Goal: Task Accomplishment & Management: Complete application form

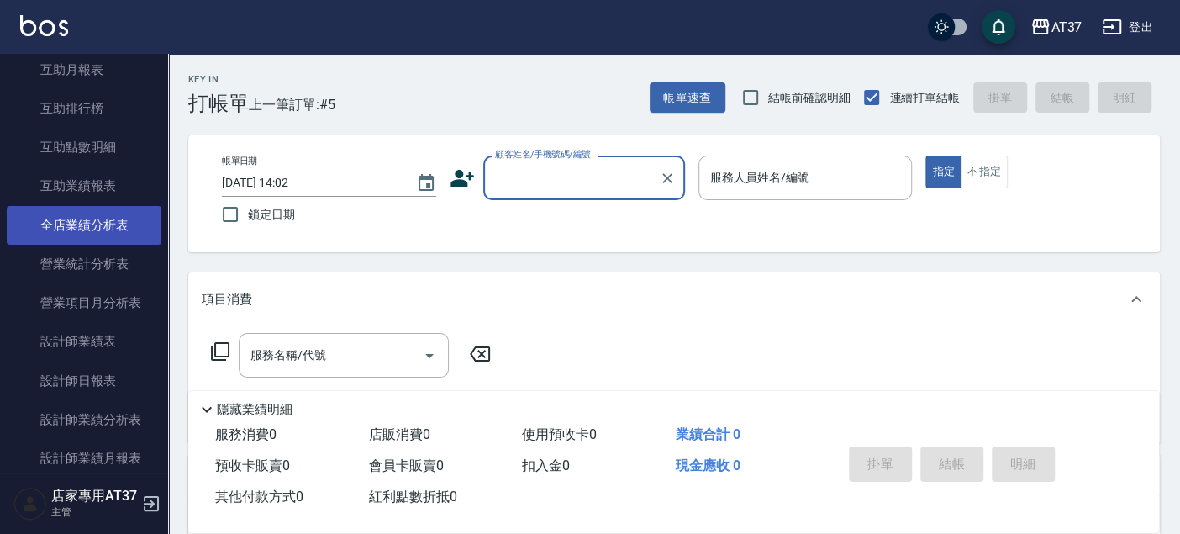
scroll to position [653, 0]
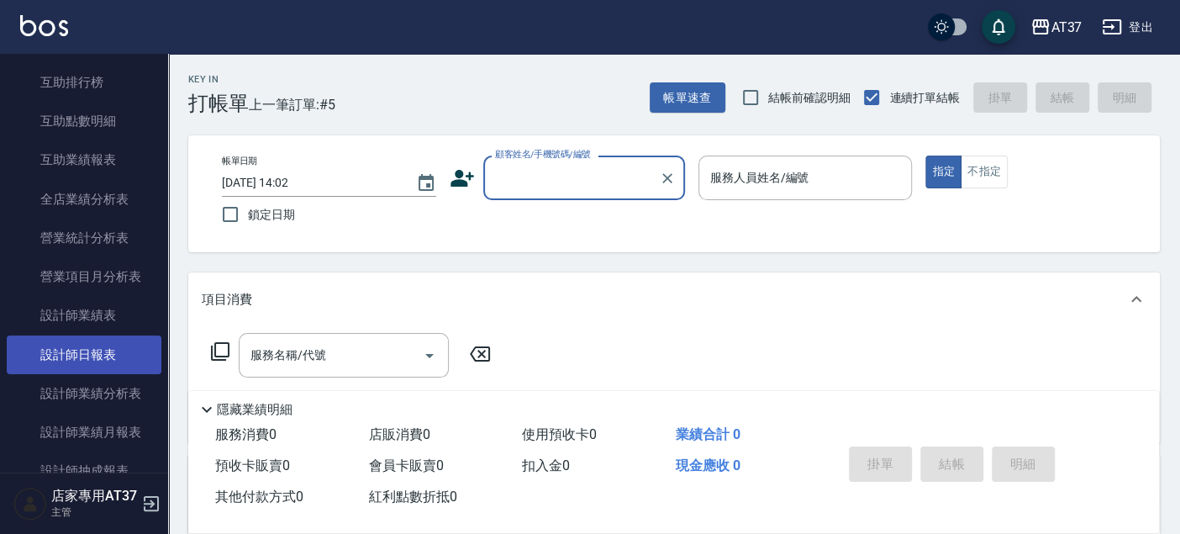
click at [115, 347] on link "設計師日報表" at bounding box center [84, 354] width 155 height 39
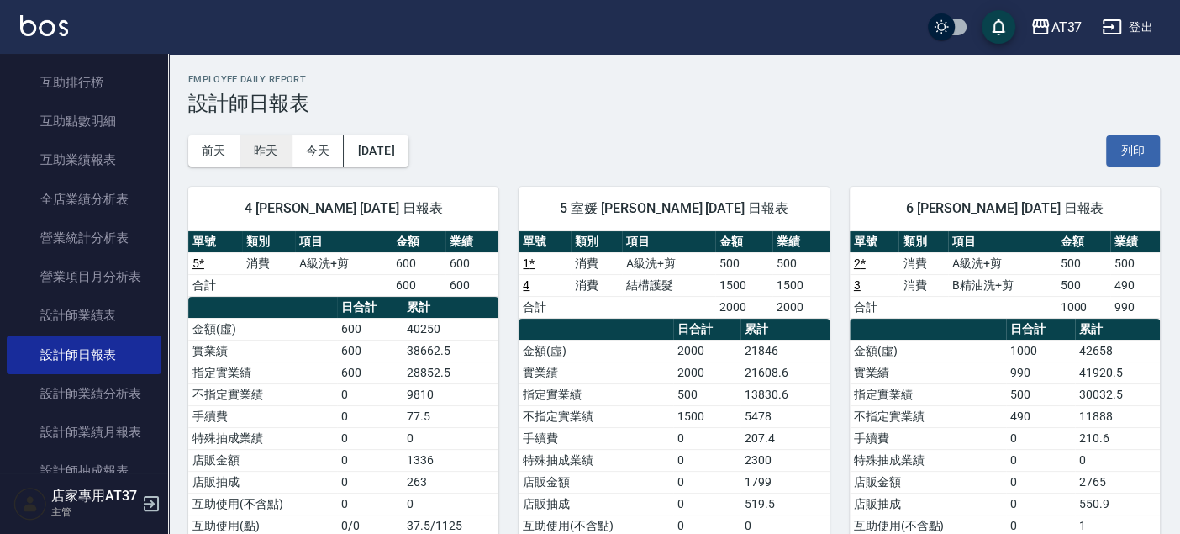
click at [254, 149] on button "昨天" at bounding box center [266, 150] width 52 height 31
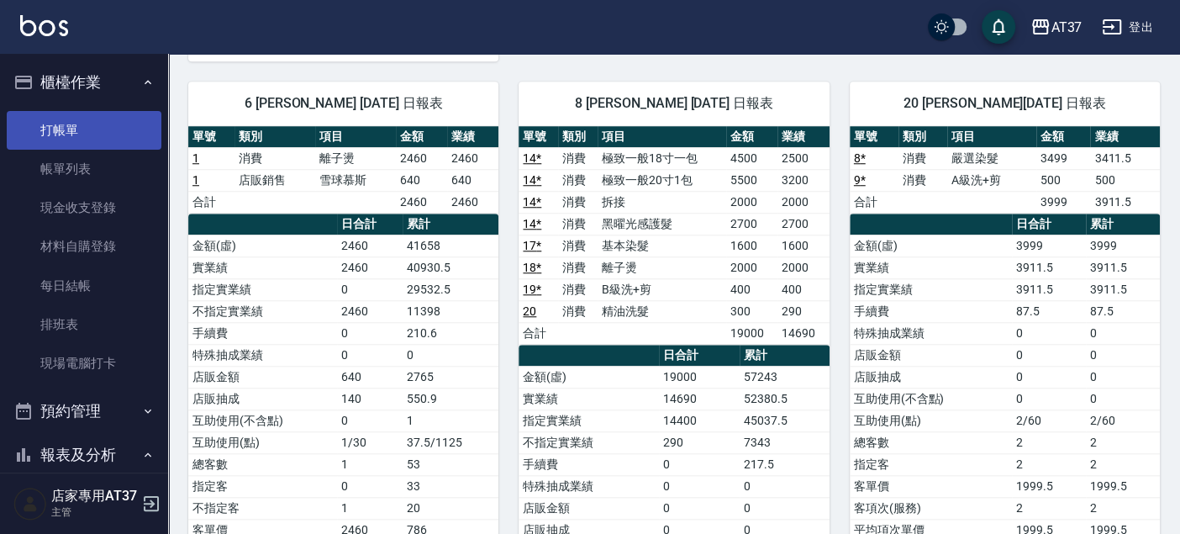
click at [124, 140] on link "打帳單" at bounding box center [84, 130] width 155 height 39
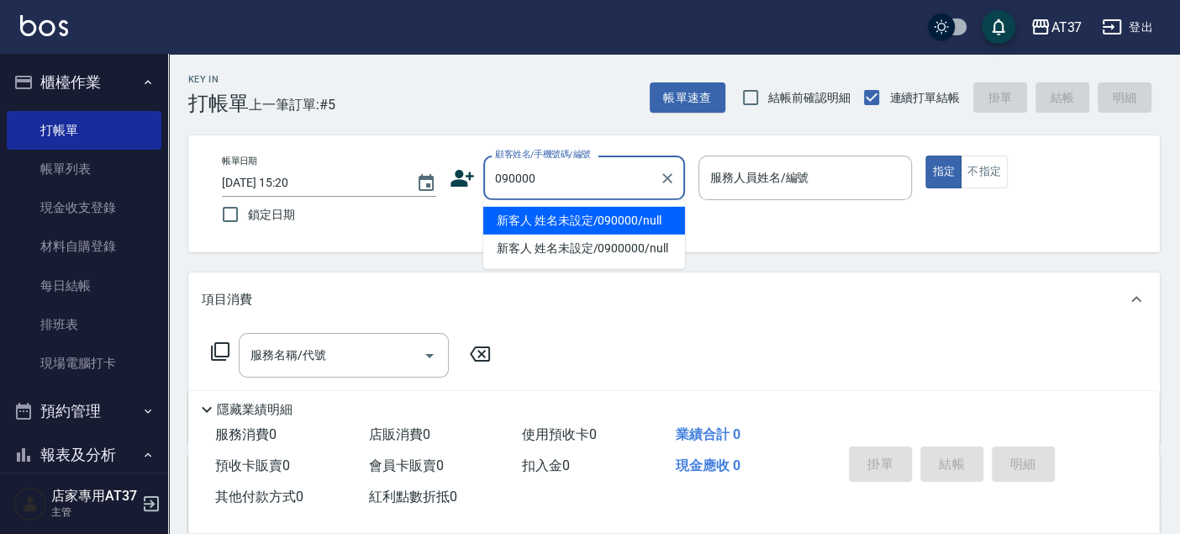
type input "新客人 姓名未設定/090000/null"
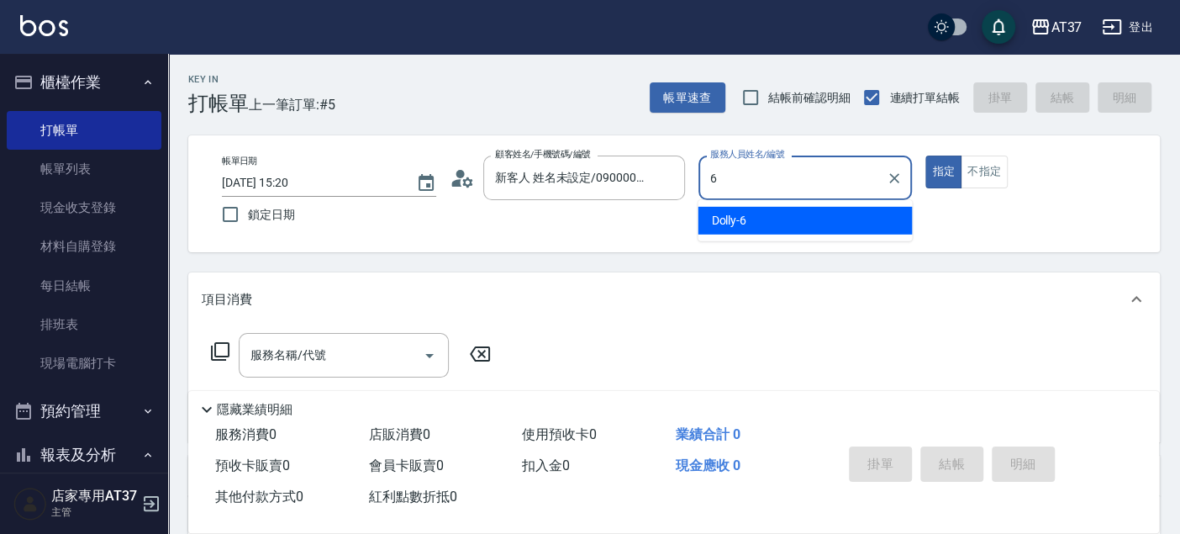
type input "6"
type button "true"
type input "Dolly-6"
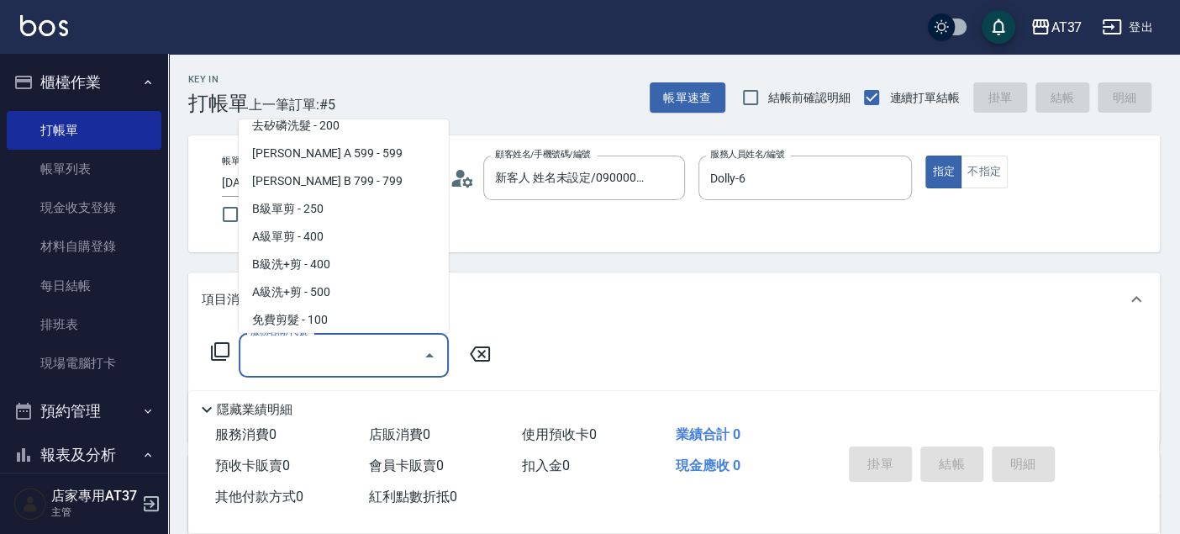
scroll to position [393, 0]
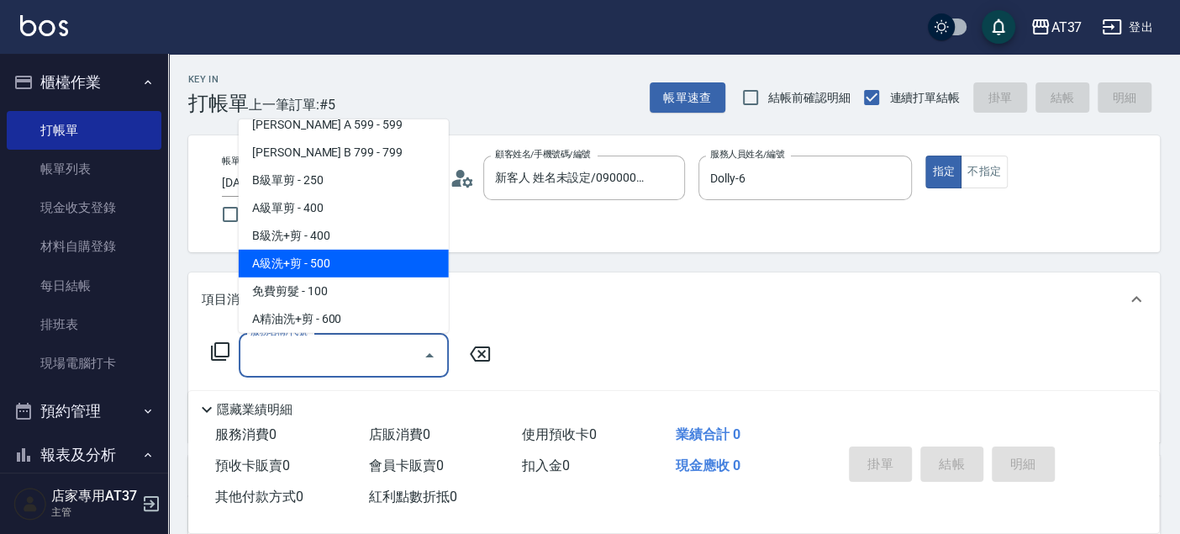
type input "A級洗+剪(204)"
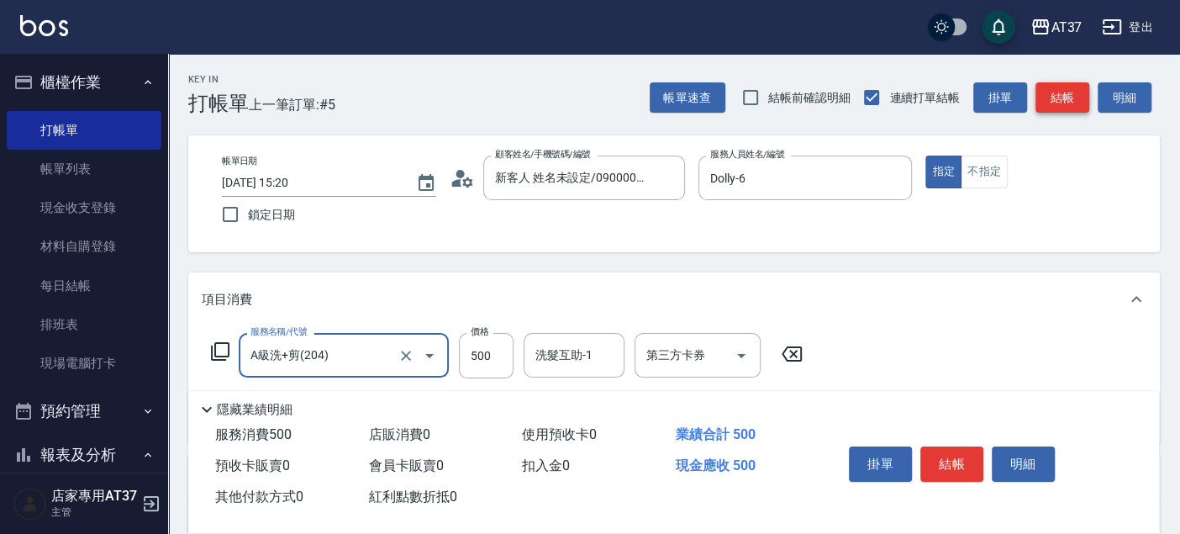
click at [1067, 103] on button "結帳" at bounding box center [1063, 97] width 54 height 31
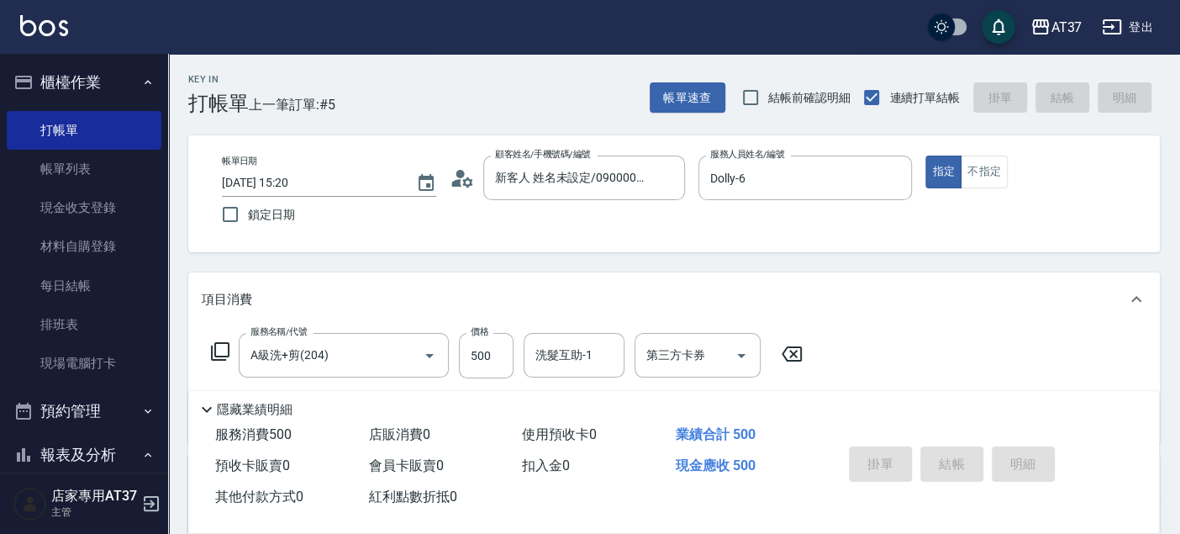
type input "[DATE] 15:21"
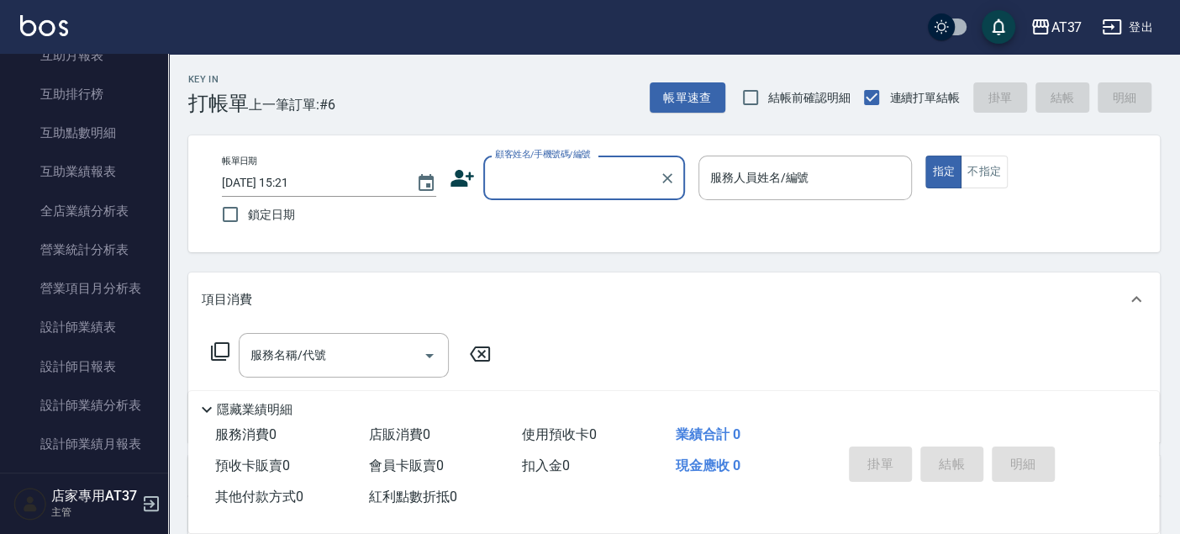
scroll to position [653, 0]
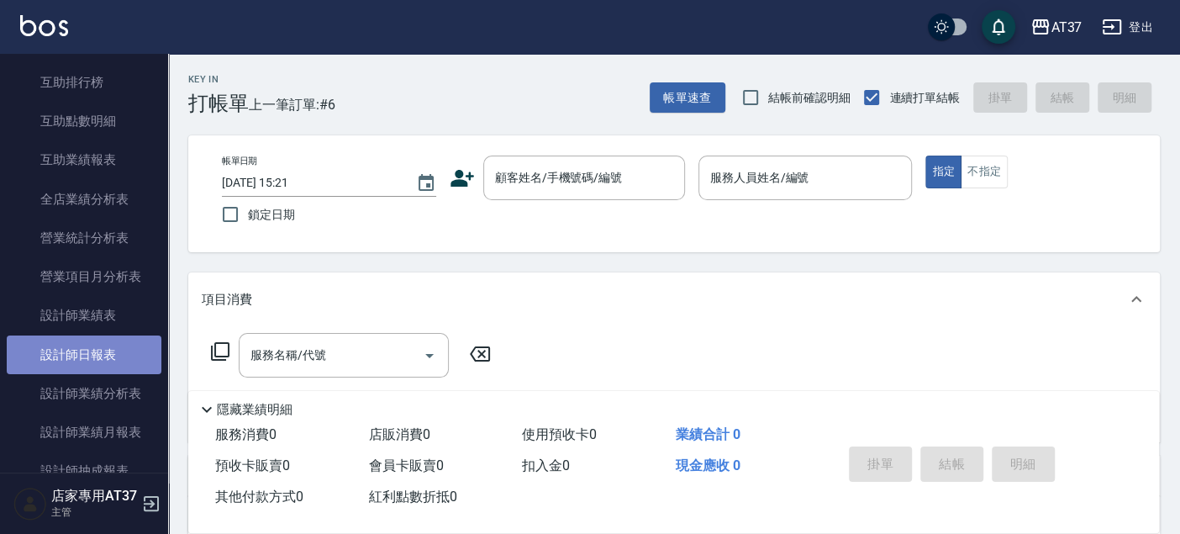
click at [130, 336] on link "設計師日報表" at bounding box center [84, 354] width 155 height 39
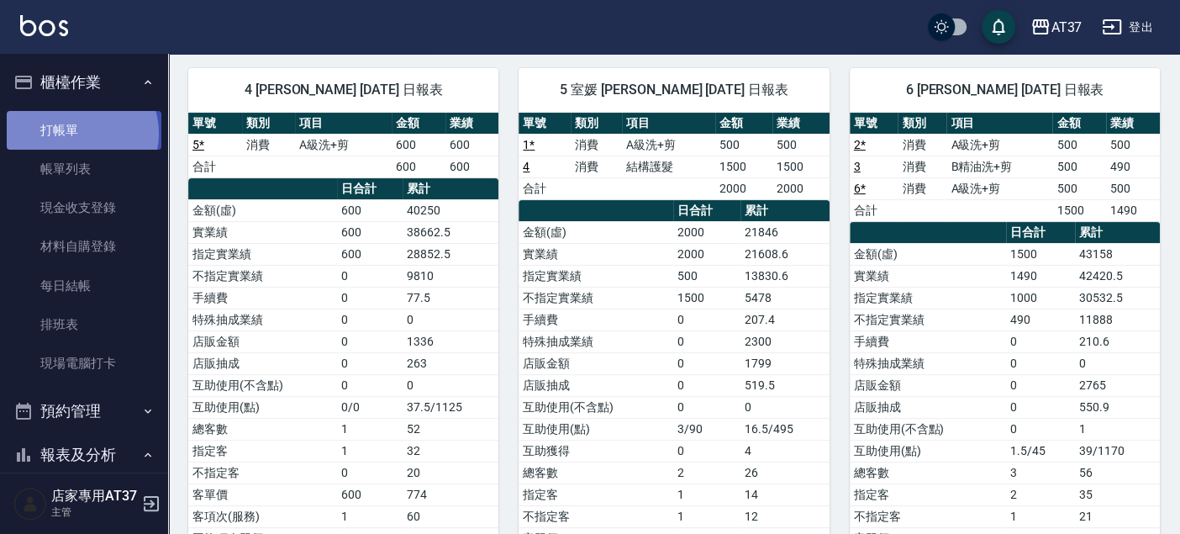
click at [81, 133] on link "打帳單" at bounding box center [84, 130] width 155 height 39
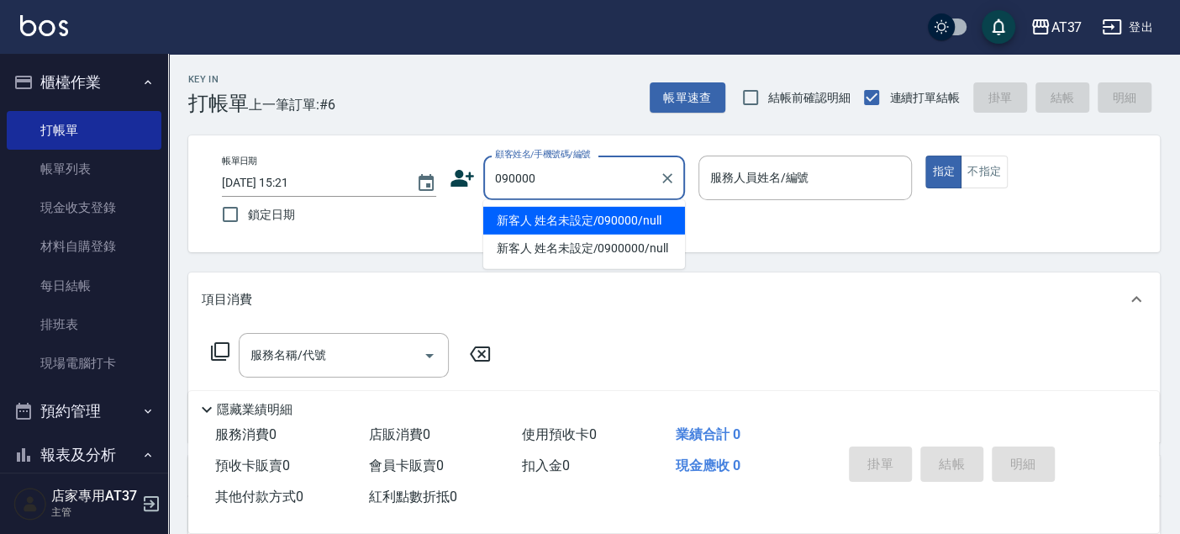
type input "新客人 姓名未設定/090000/null"
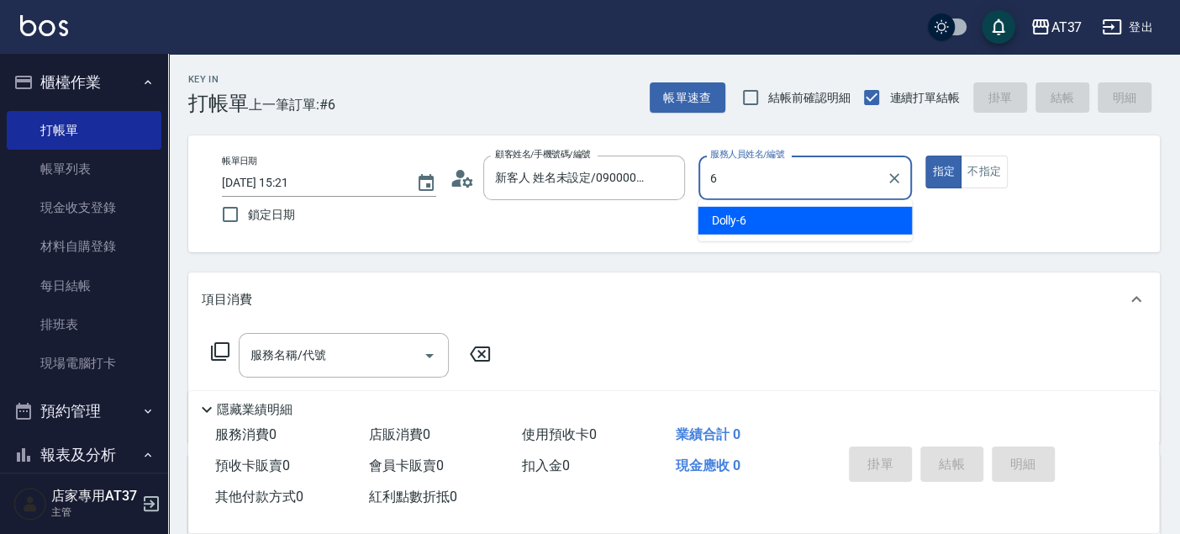
type input "6"
type button "true"
type input "Dolly-6"
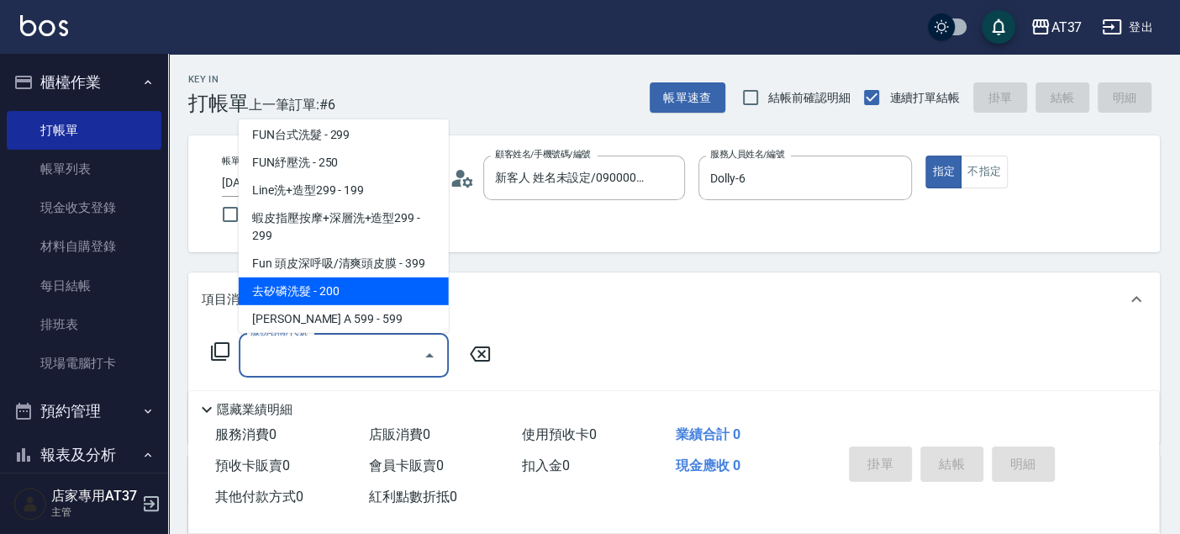
scroll to position [338, 0]
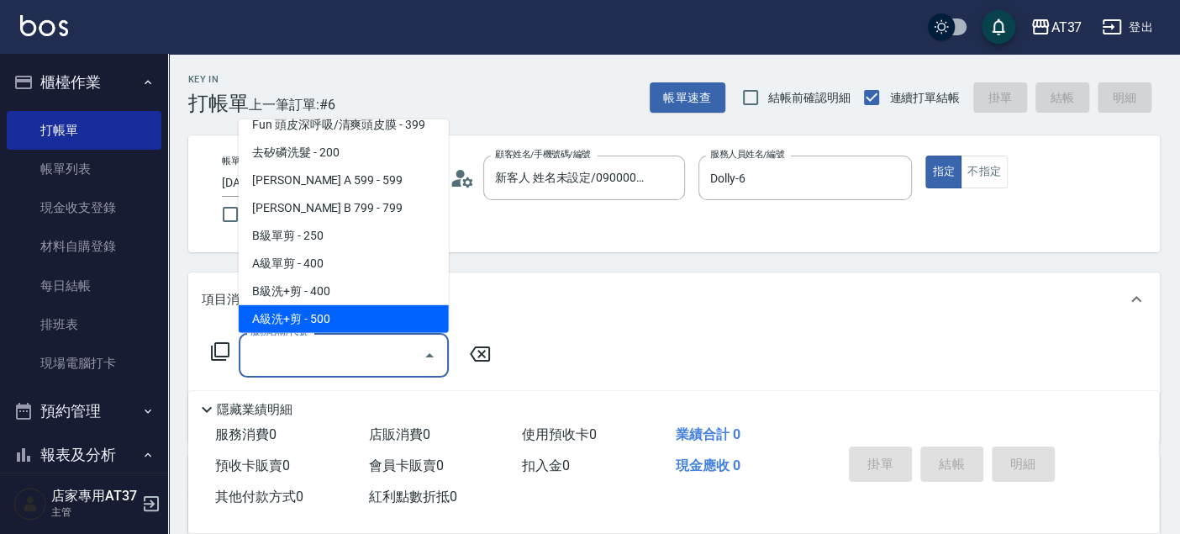
type input "A級洗+剪(204)"
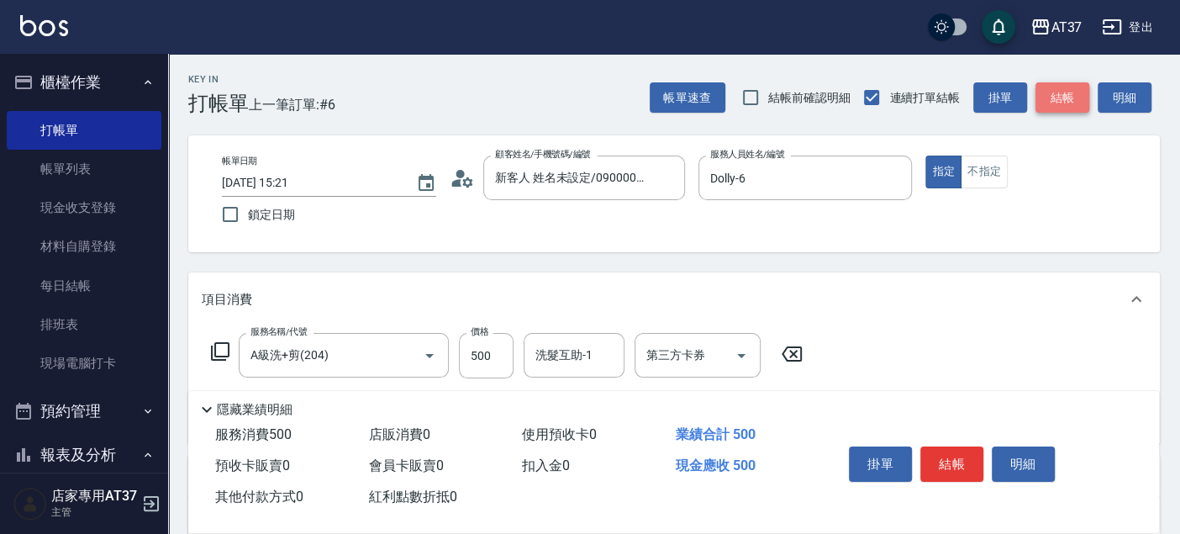
click at [1061, 105] on button "結帳" at bounding box center [1063, 97] width 54 height 31
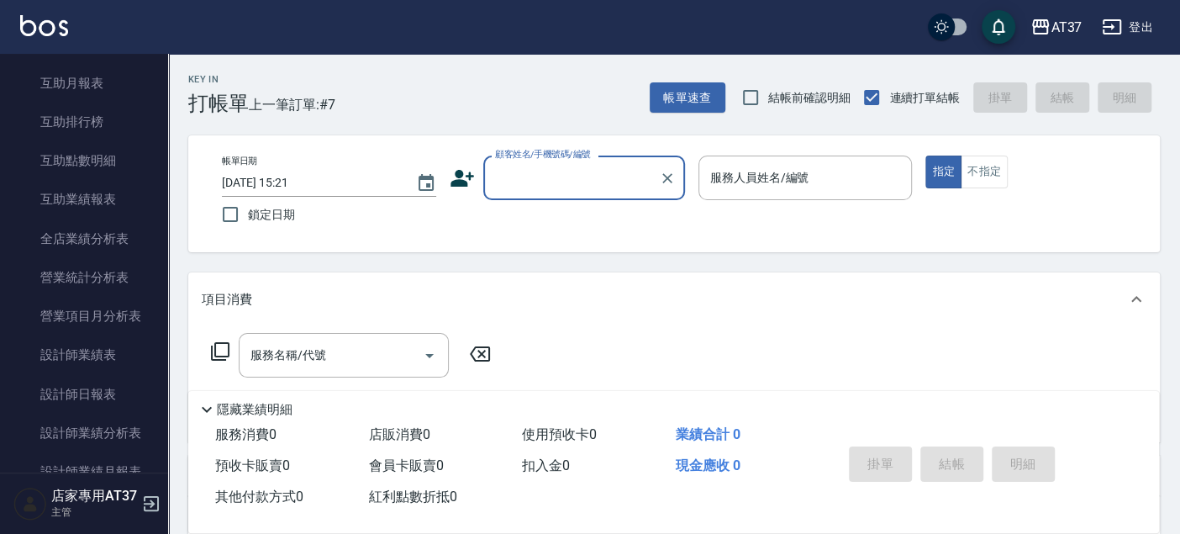
scroll to position [653, 0]
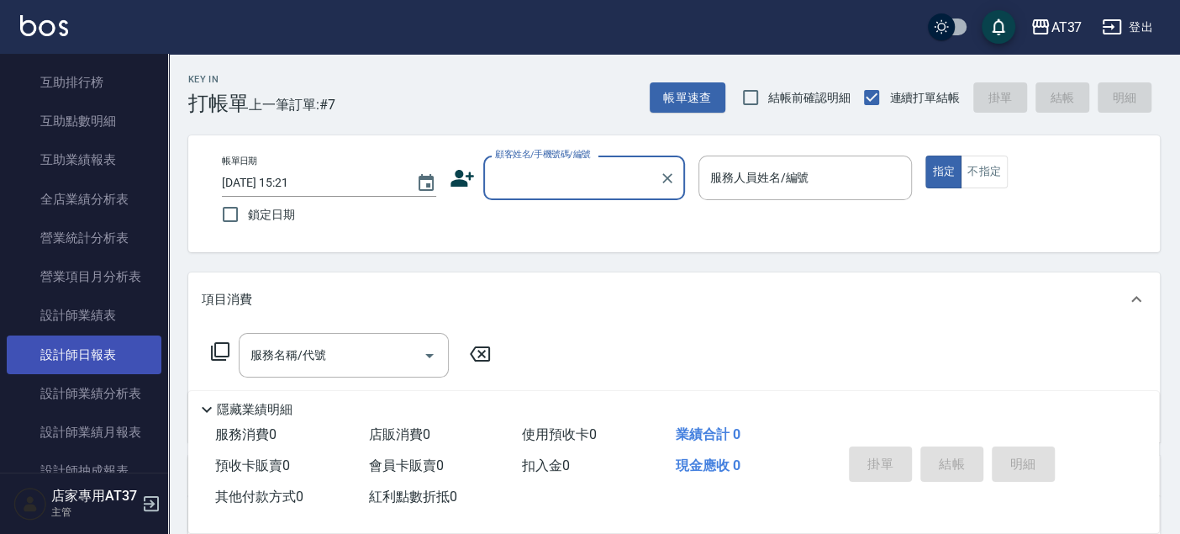
click at [111, 348] on link "設計師日報表" at bounding box center [84, 354] width 155 height 39
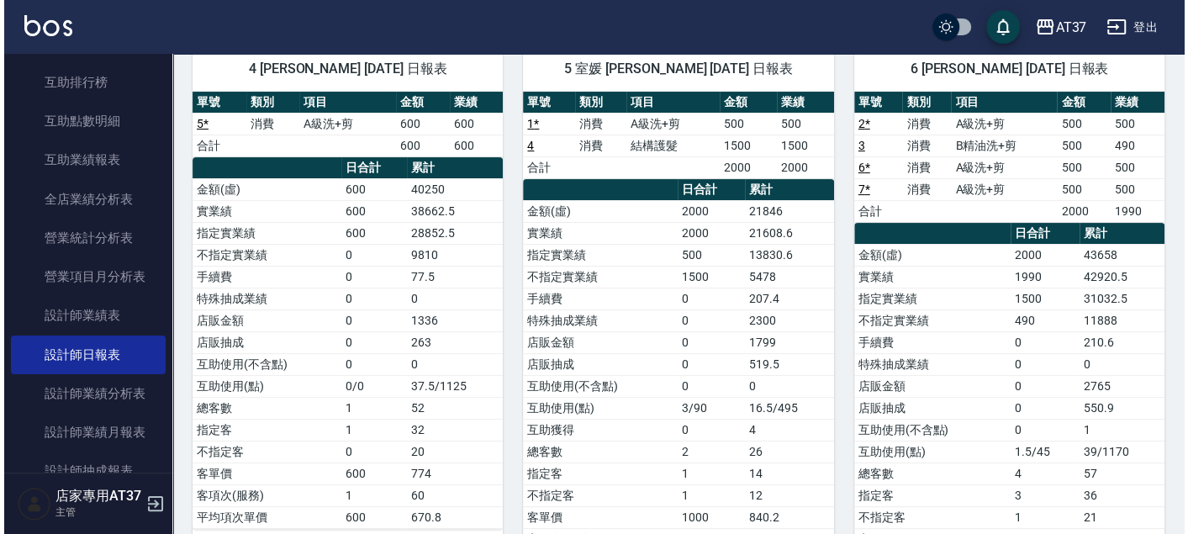
scroll to position [46, 0]
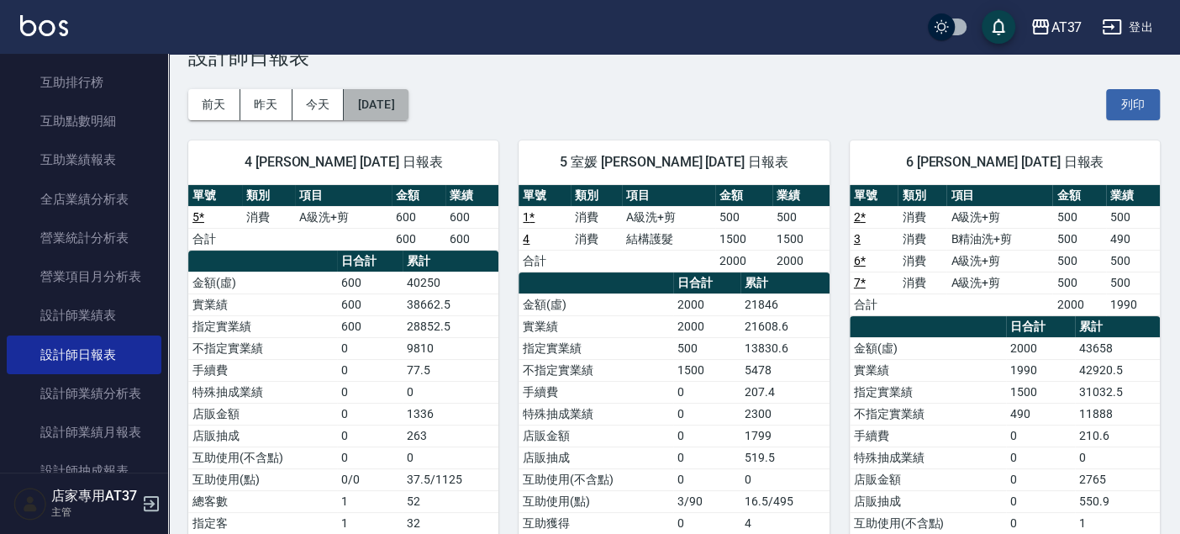
click at [388, 89] on button "[DATE]" at bounding box center [376, 104] width 64 height 31
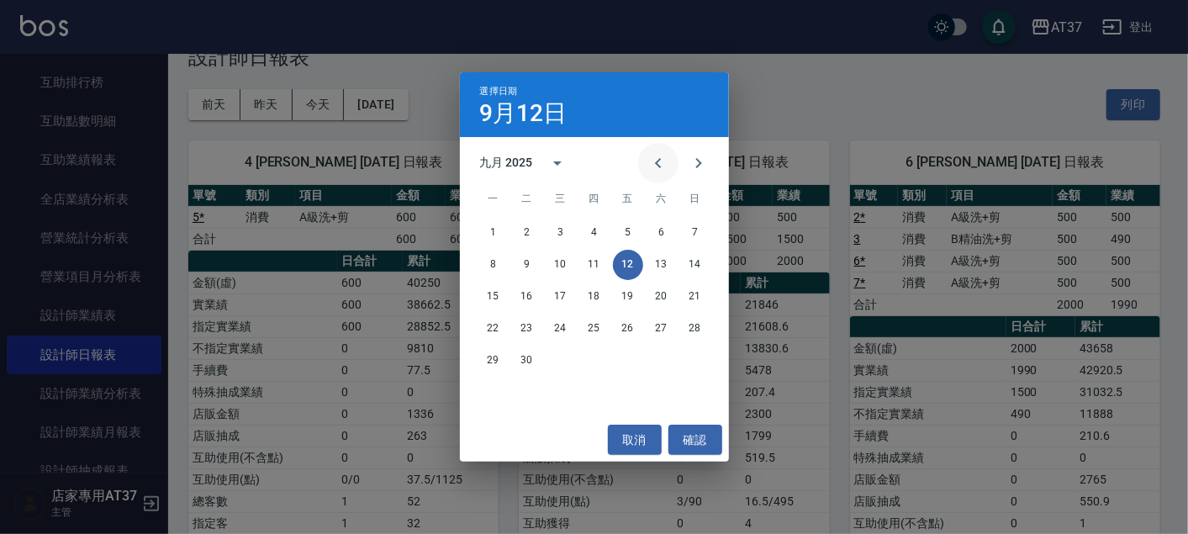
click at [667, 167] on icon "Previous month" at bounding box center [658, 163] width 20 height 20
click at [493, 298] on button "11" at bounding box center [493, 297] width 30 height 30
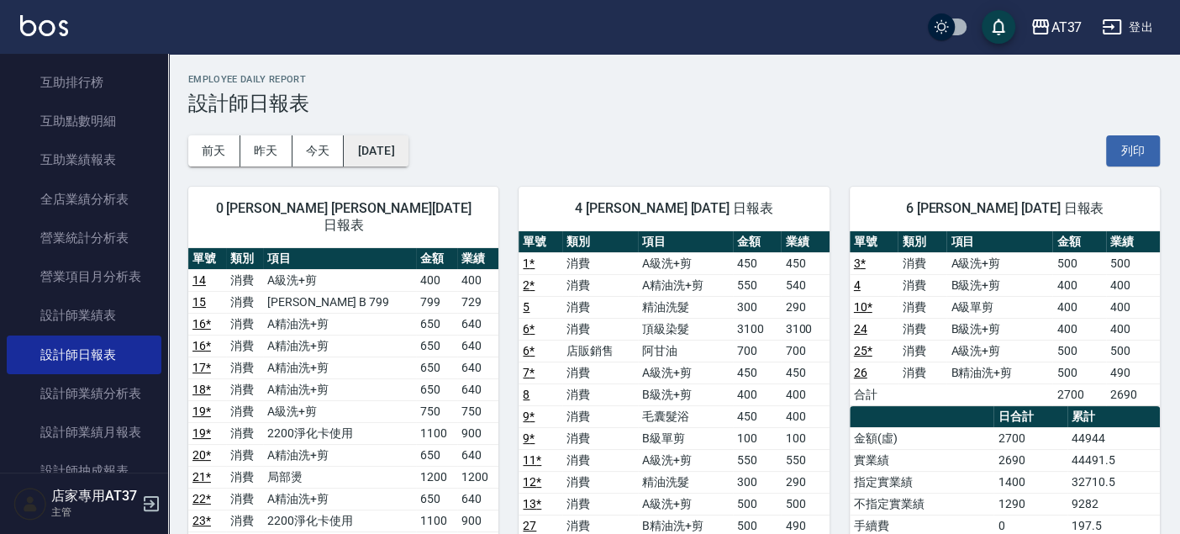
click at [401, 161] on button "[DATE]" at bounding box center [376, 150] width 64 height 31
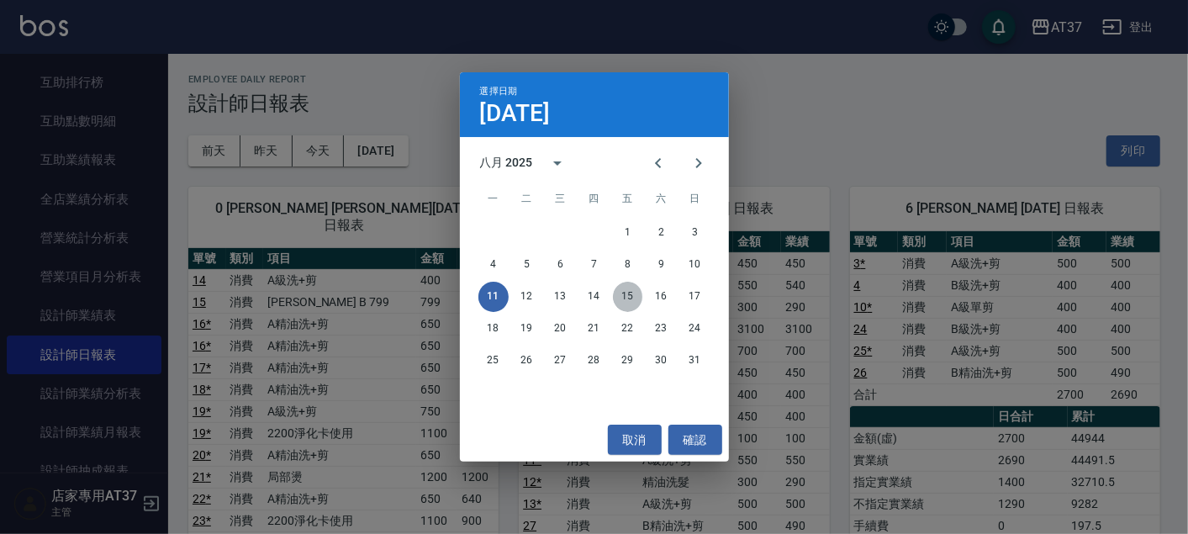
click at [634, 294] on button "15" at bounding box center [628, 297] width 30 height 30
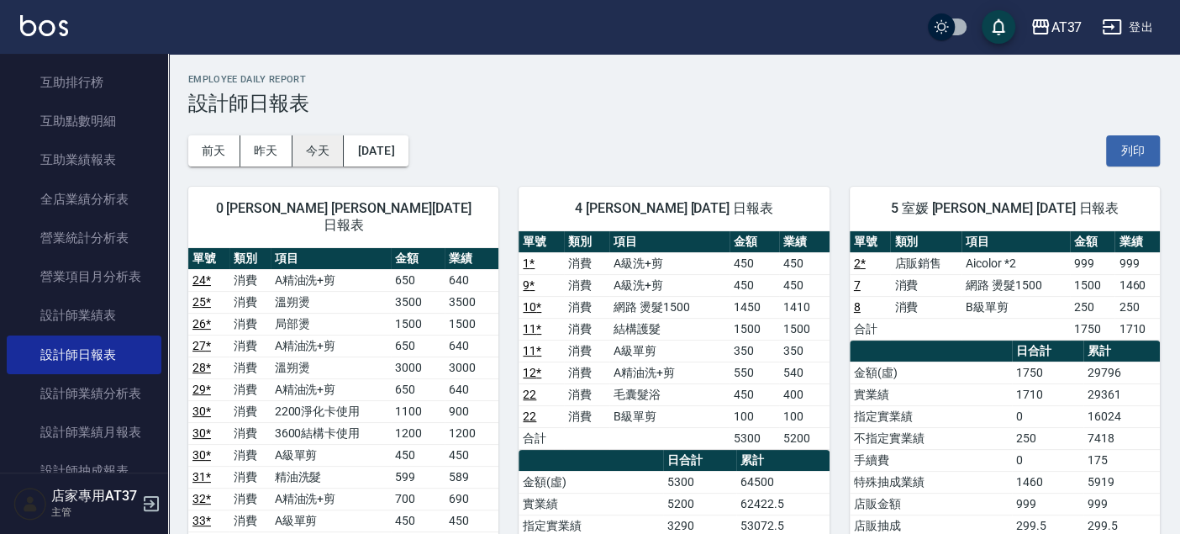
click at [314, 150] on button "今天" at bounding box center [319, 150] width 52 height 31
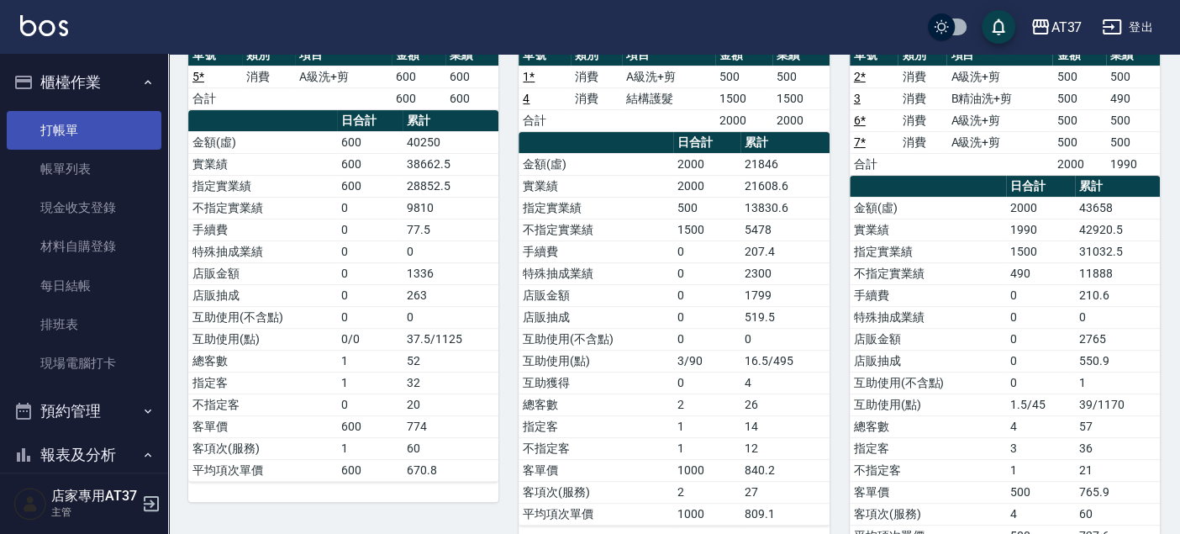
click at [103, 125] on link "打帳單" at bounding box center [84, 130] width 155 height 39
